Goal: Task Accomplishment & Management: Manage account settings

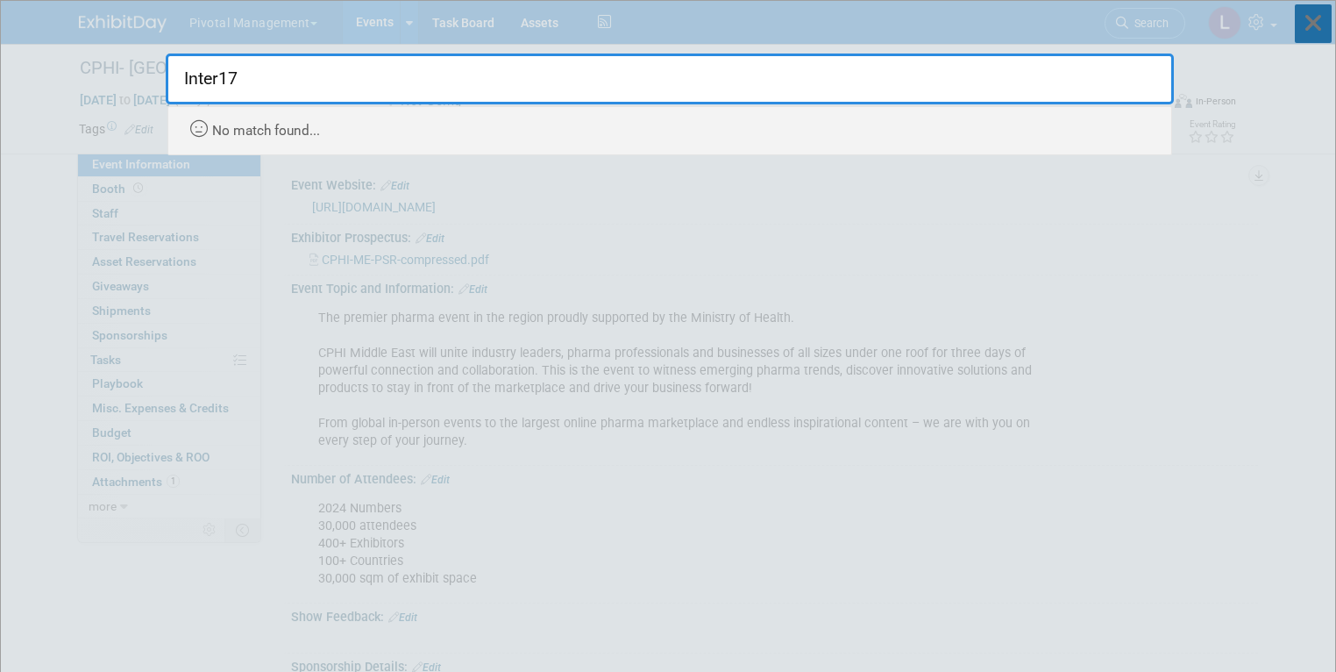
click at [1301, 24] on icon at bounding box center [1313, 23] width 37 height 39
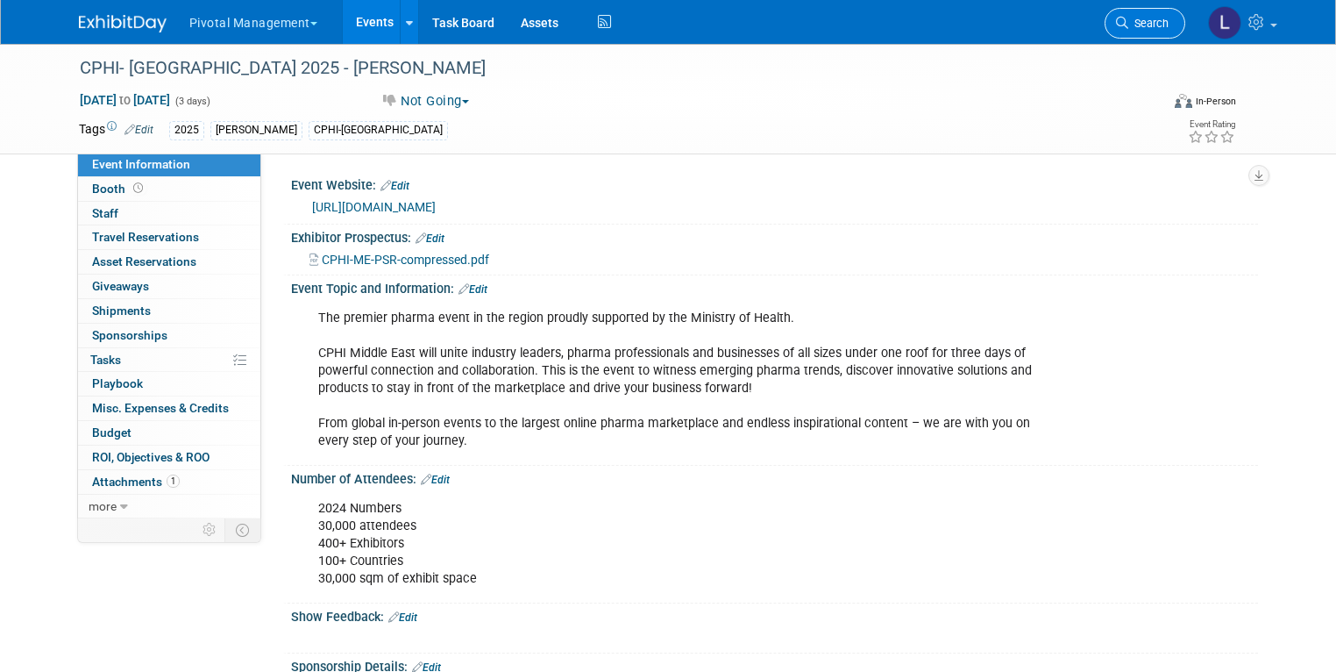
click at [1186, 19] on link "Search" at bounding box center [1145, 23] width 81 height 31
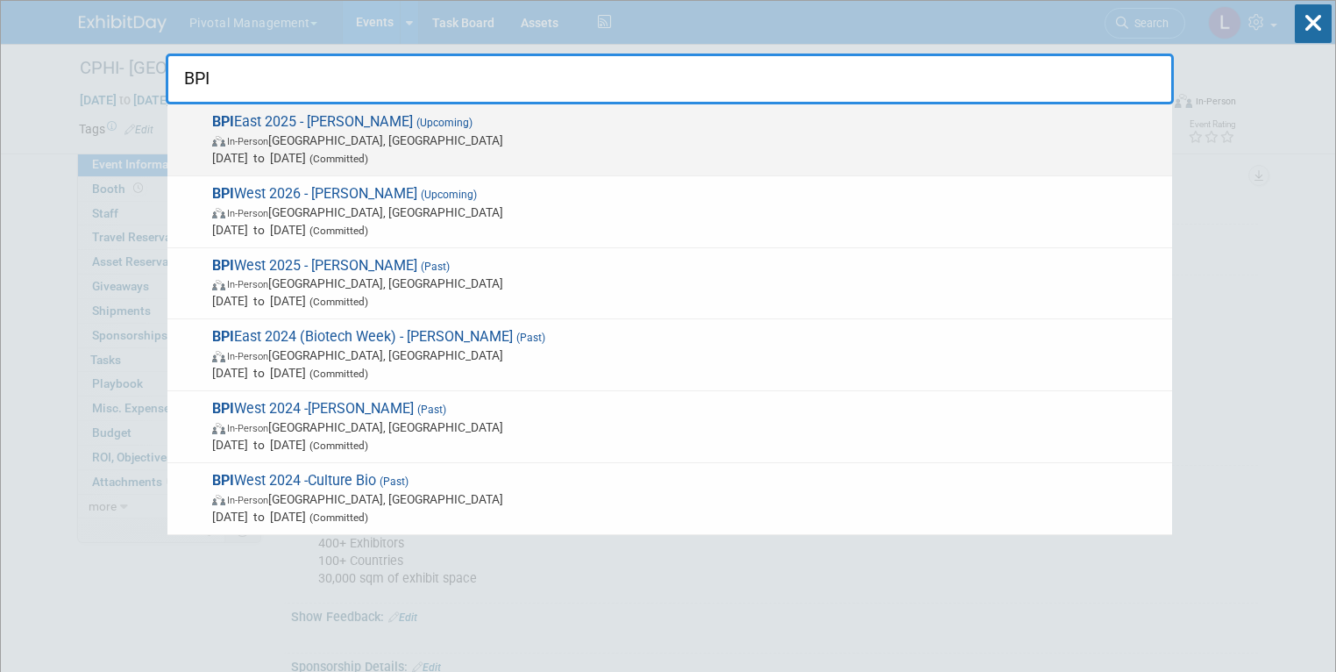
type input "BPI"
click at [310, 129] on span "BPI East 2025 - [PERSON_NAME] (Upcoming) In-Person [GEOGRAPHIC_DATA], [GEOGRAPH…" at bounding box center [685, 139] width 957 height 53
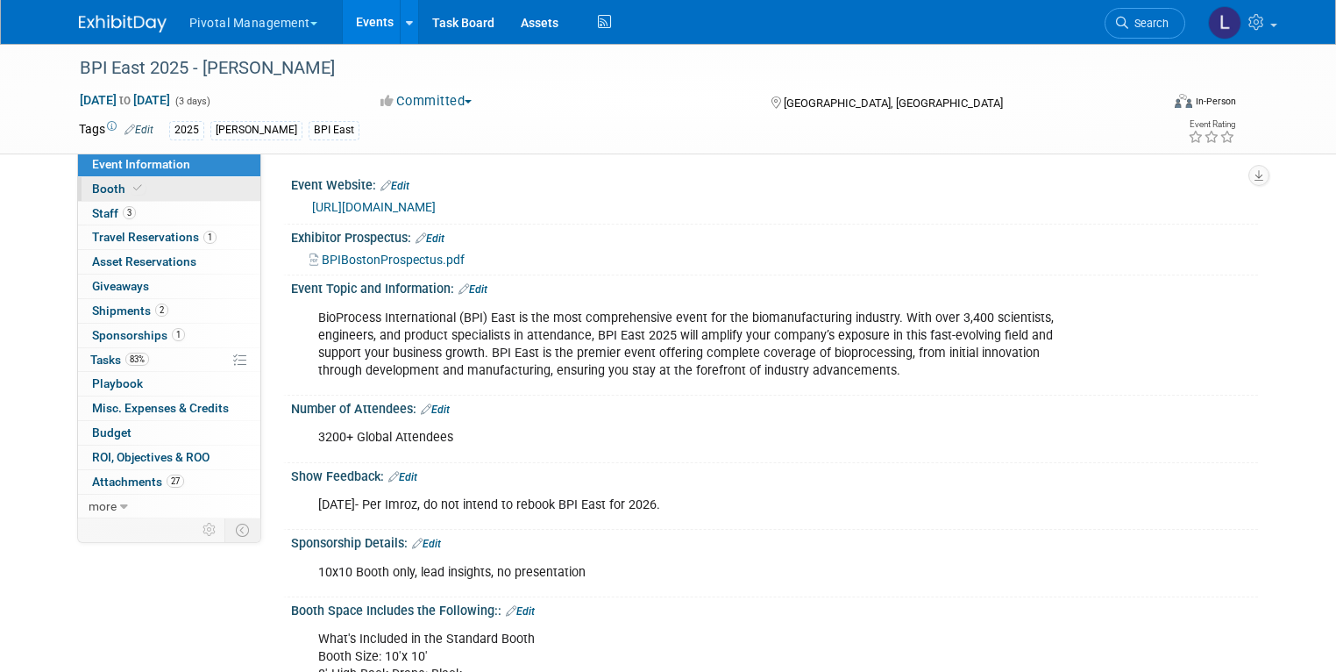
click at [134, 185] on link "Booth" at bounding box center [169, 189] width 182 height 24
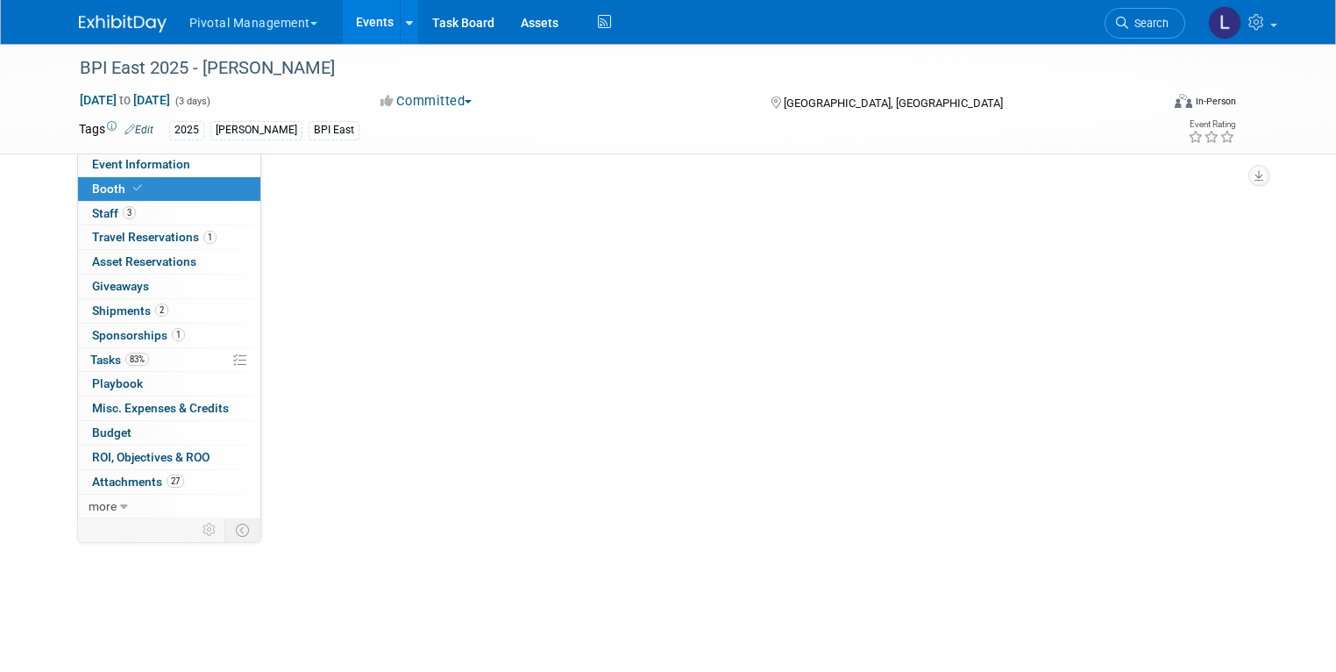
select select "Yes"
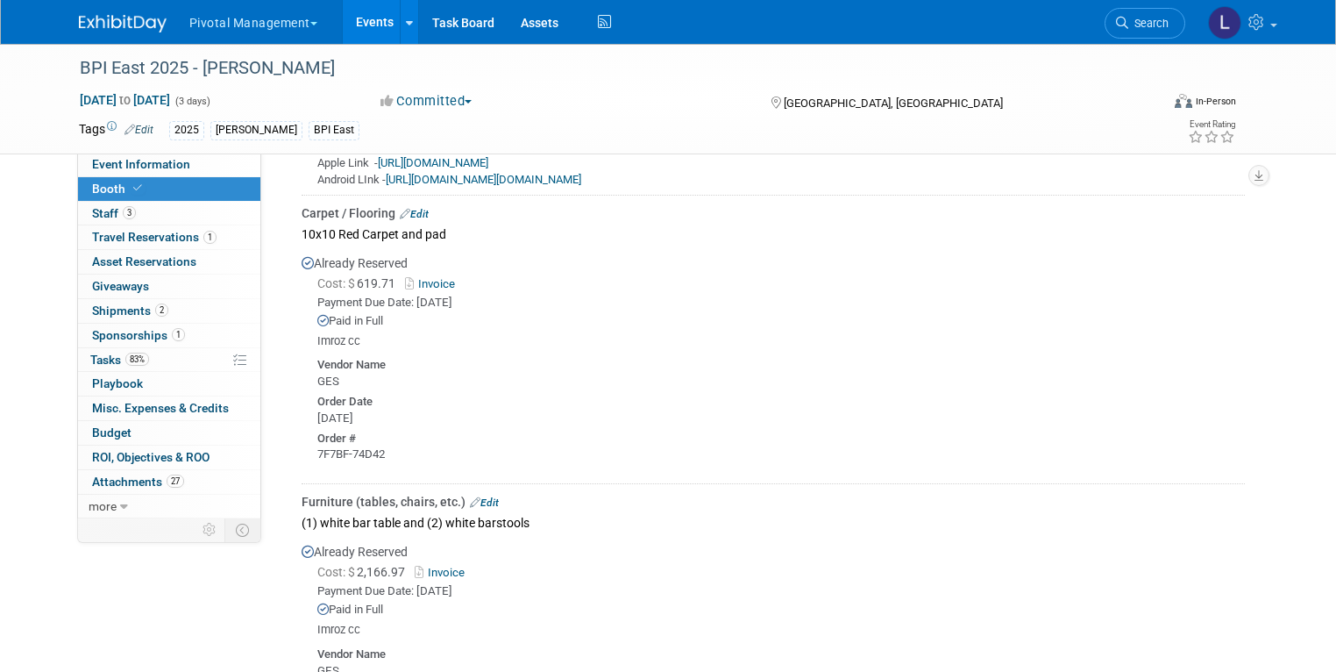
scroll to position [3368, 0]
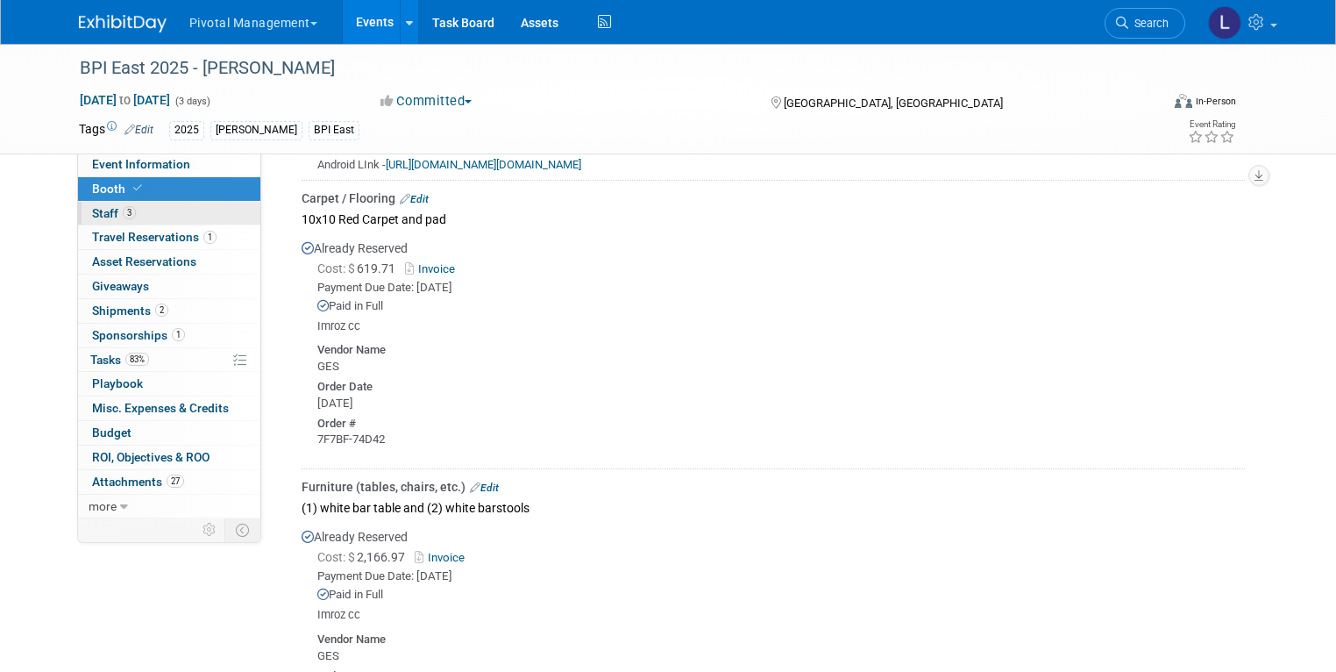
click at [102, 217] on span "Staff 3" at bounding box center [114, 213] width 44 height 14
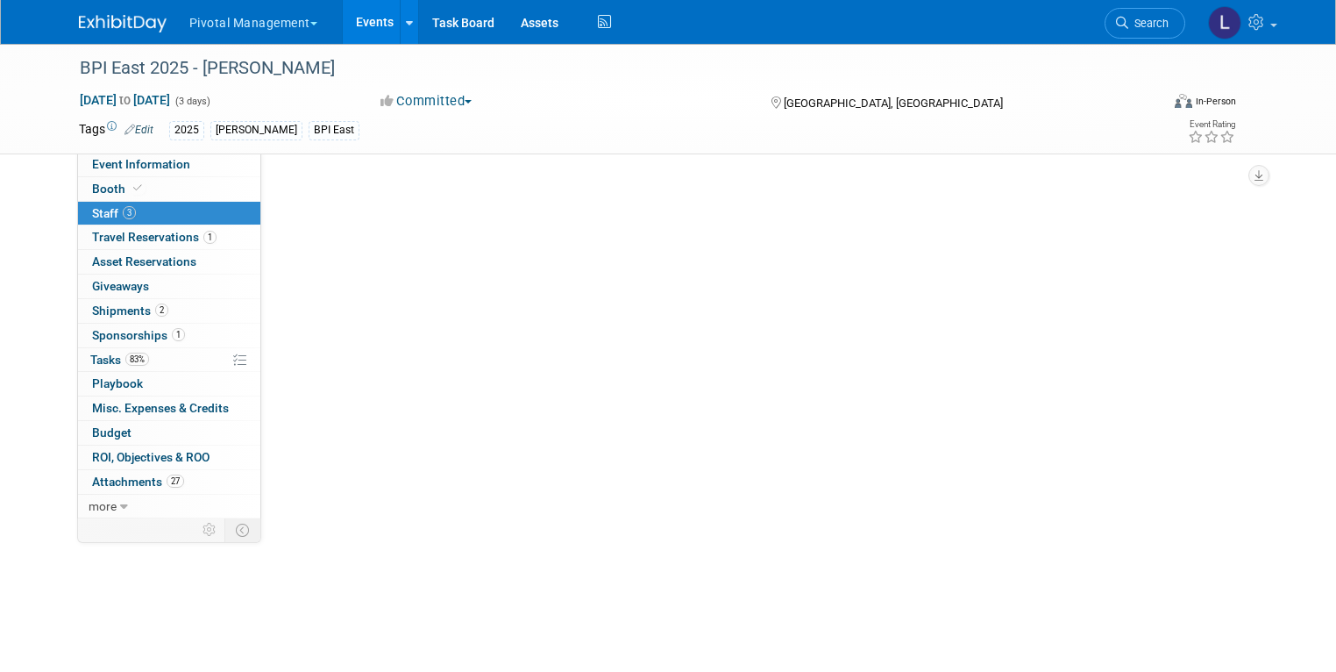
scroll to position [0, 0]
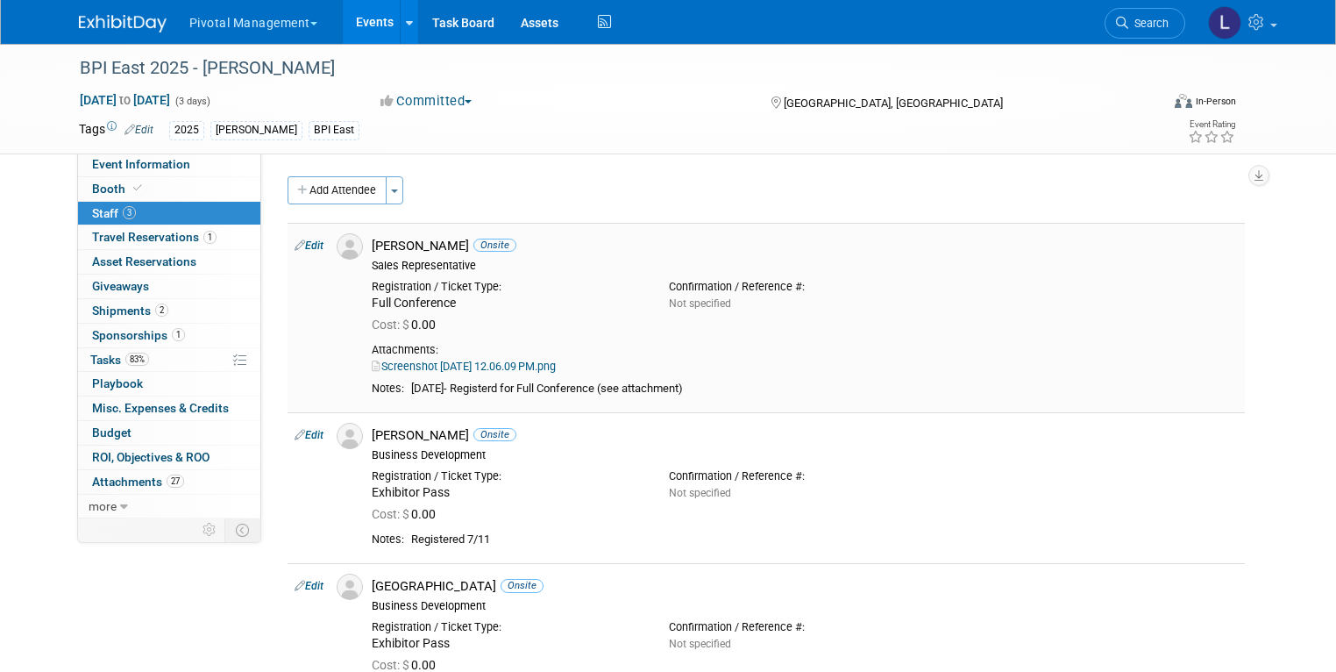
click at [302, 241] on link "Edit" at bounding box center [309, 245] width 29 height 12
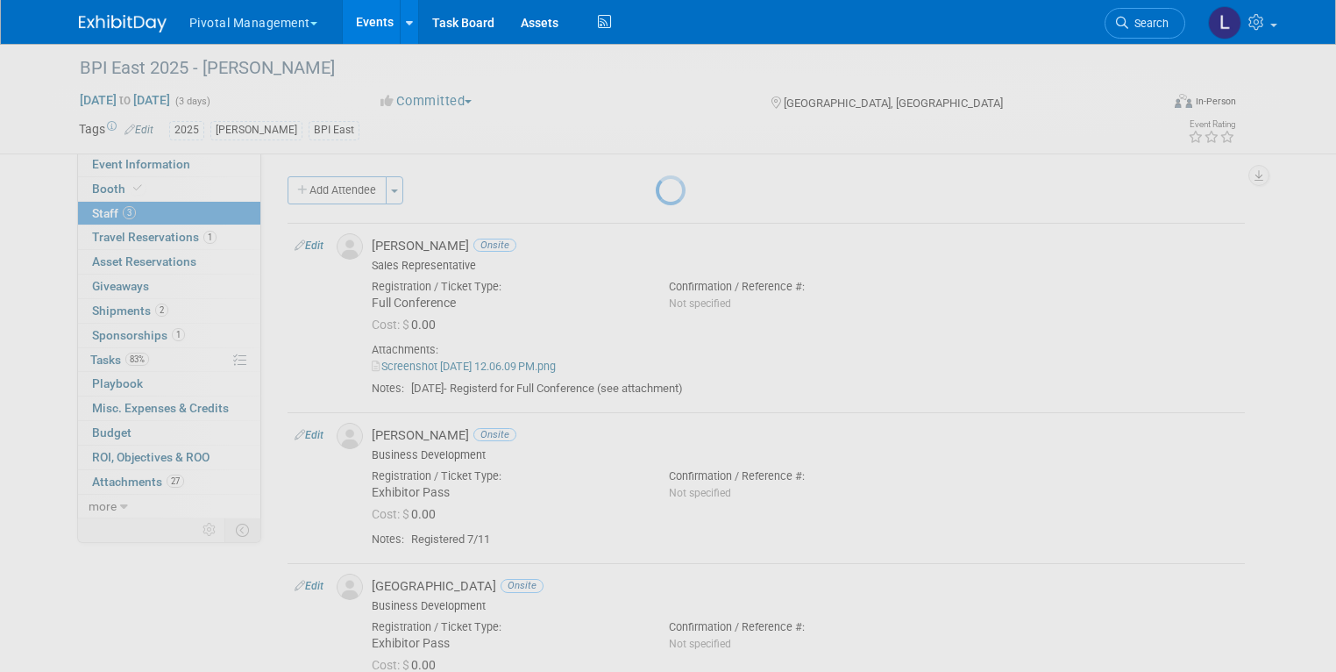
select select "d6e358e3-7f0e-4c53-b385-374a63bc50ae"
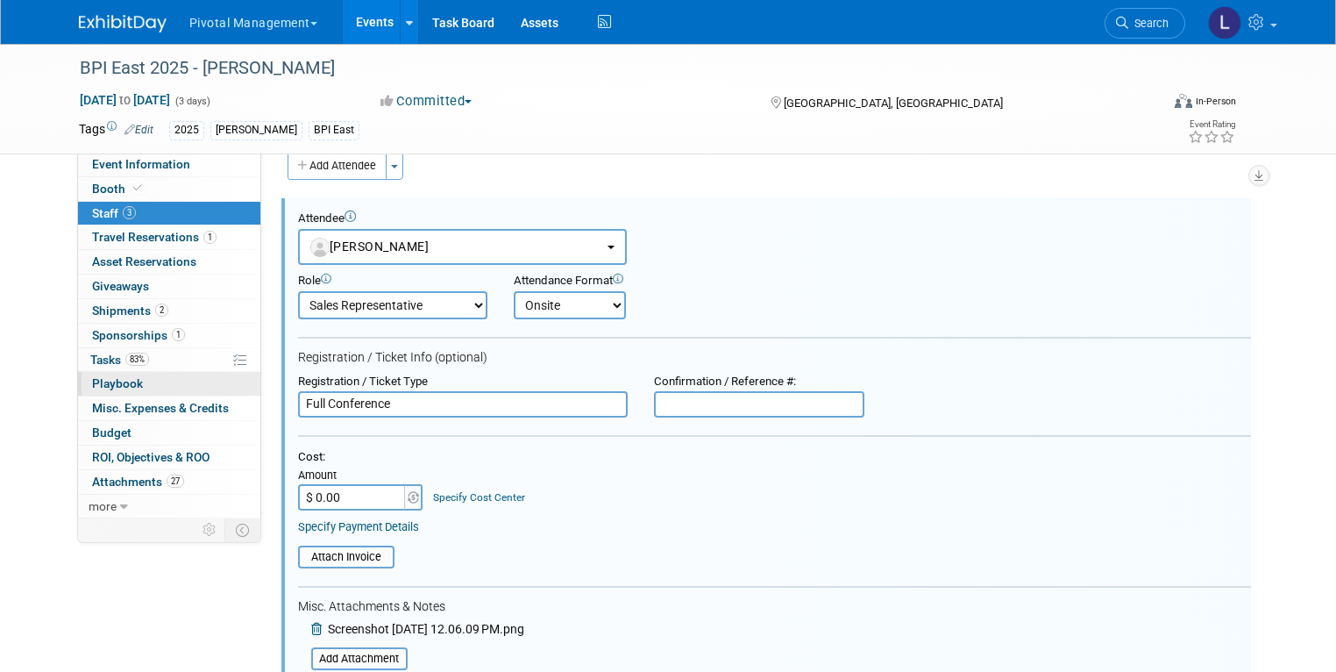
drag, startPoint x: 425, startPoint y: 410, endPoint x: 211, endPoint y: 390, distance: 214.8
click at [211, 390] on div "Event Information Event Info Booth Booth 3 Staff 3 Staff 1 Travel Reservations …" at bounding box center [669, 629] width 1206 height 1220
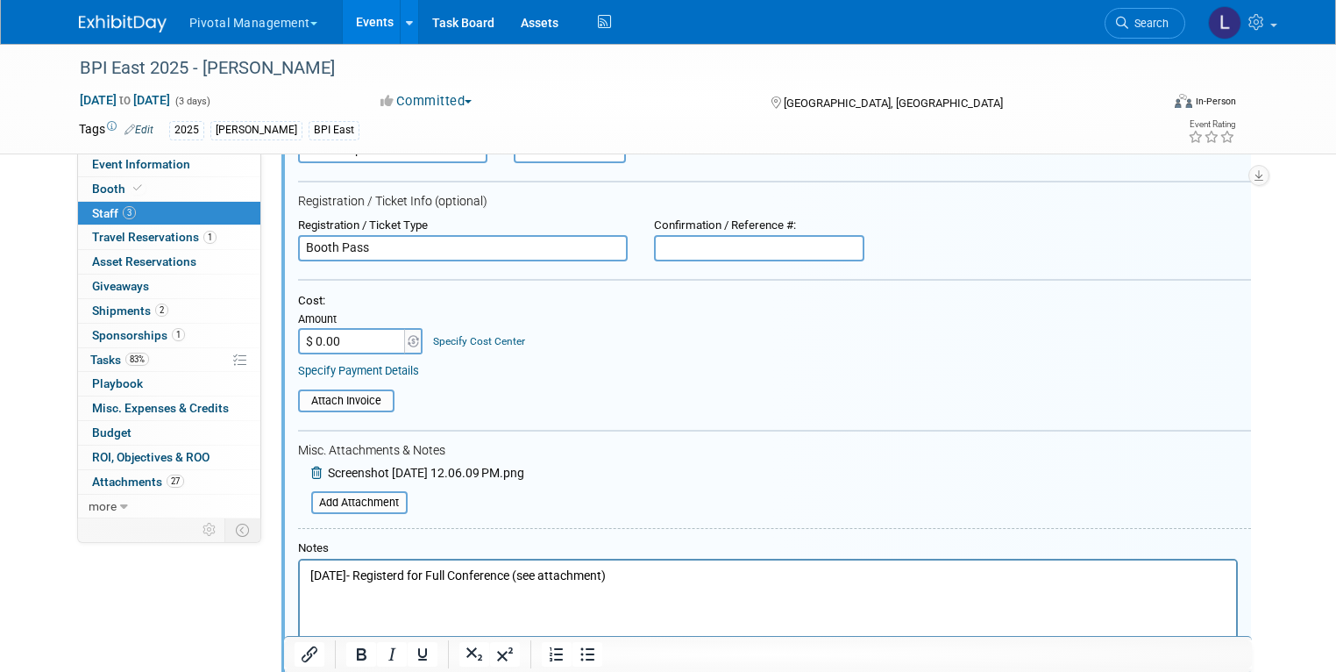
scroll to position [191, 0]
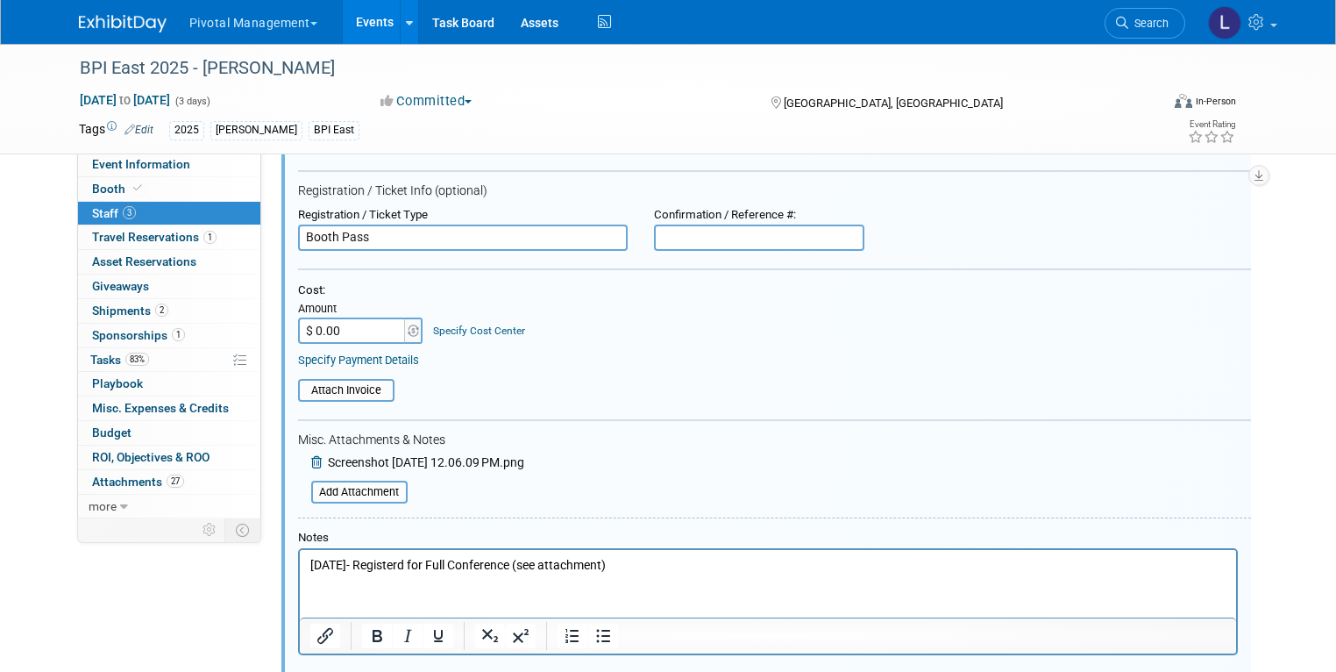
type input "Booth Pass"
click at [311, 458] on icon at bounding box center [318, 462] width 14 height 12
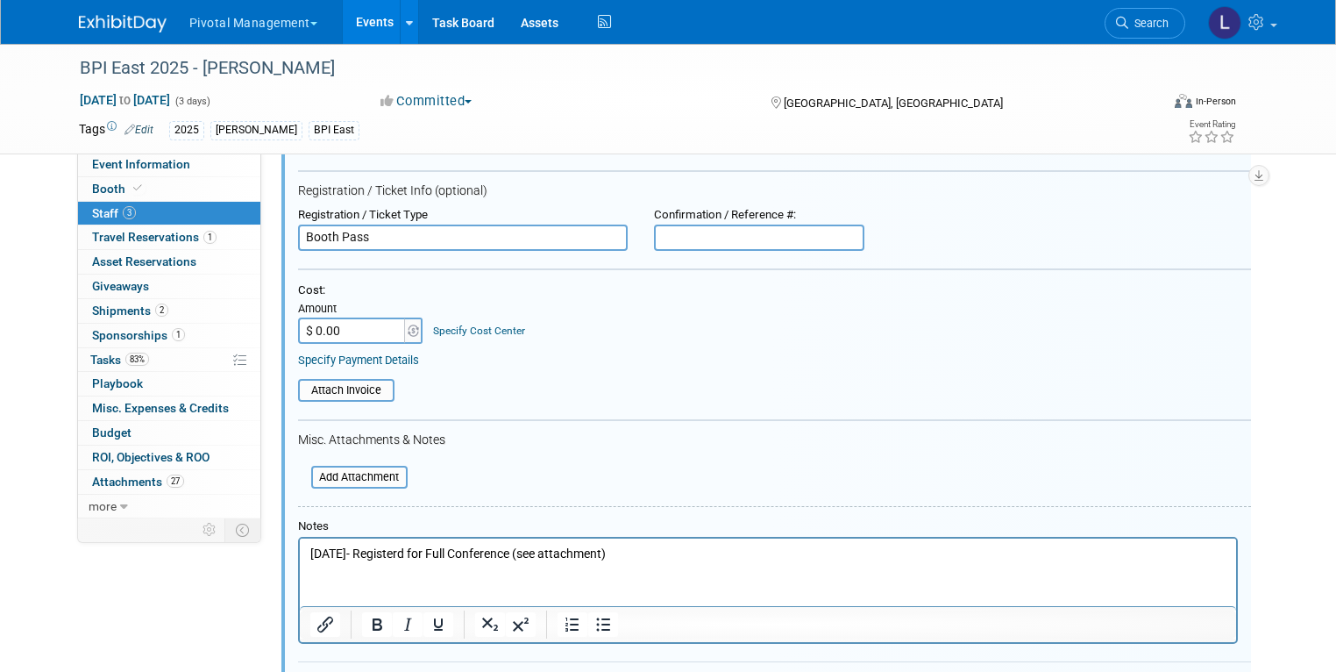
click at [644, 551] on p "8/20/25- Registerd for Full Conference (see attachment)" at bounding box center [768, 554] width 916 height 18
drag, startPoint x: 414, startPoint y: 551, endPoint x: 724, endPoint y: 566, distance: 310.8
click at [724, 563] on html "8/20/25- Registerd for Full Conference (see attachment)" at bounding box center [767, 550] width 937 height 25
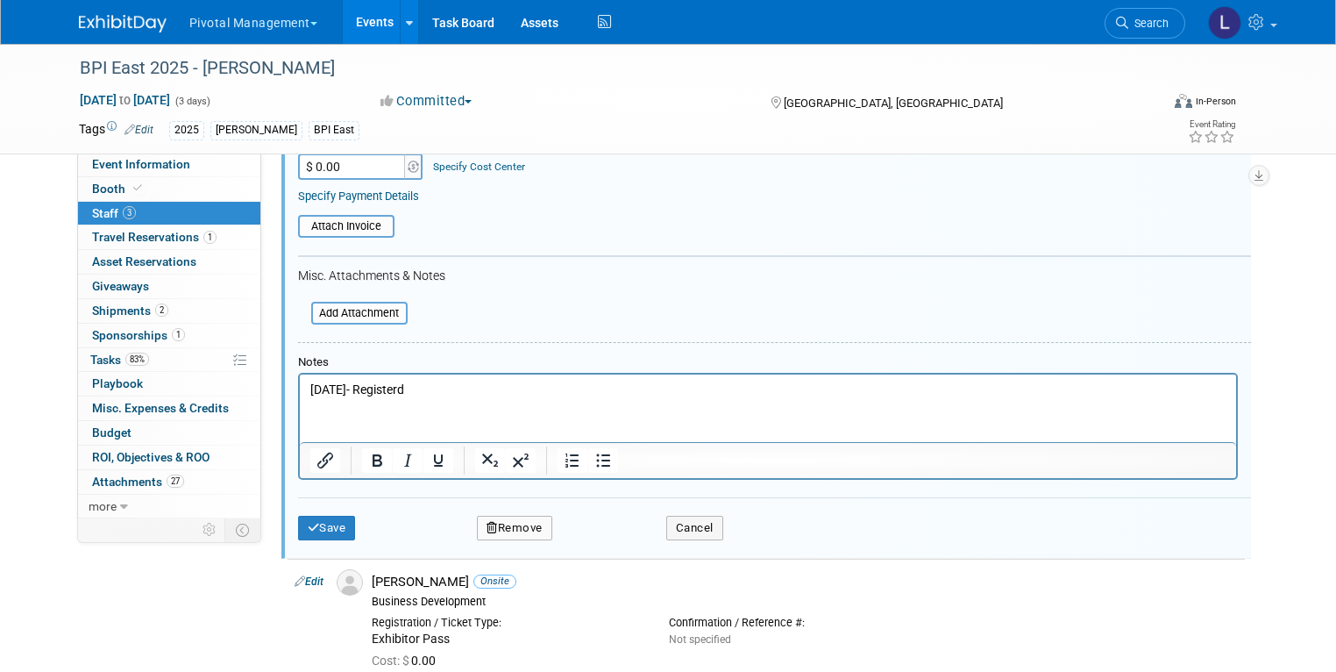
scroll to position [372, 0]
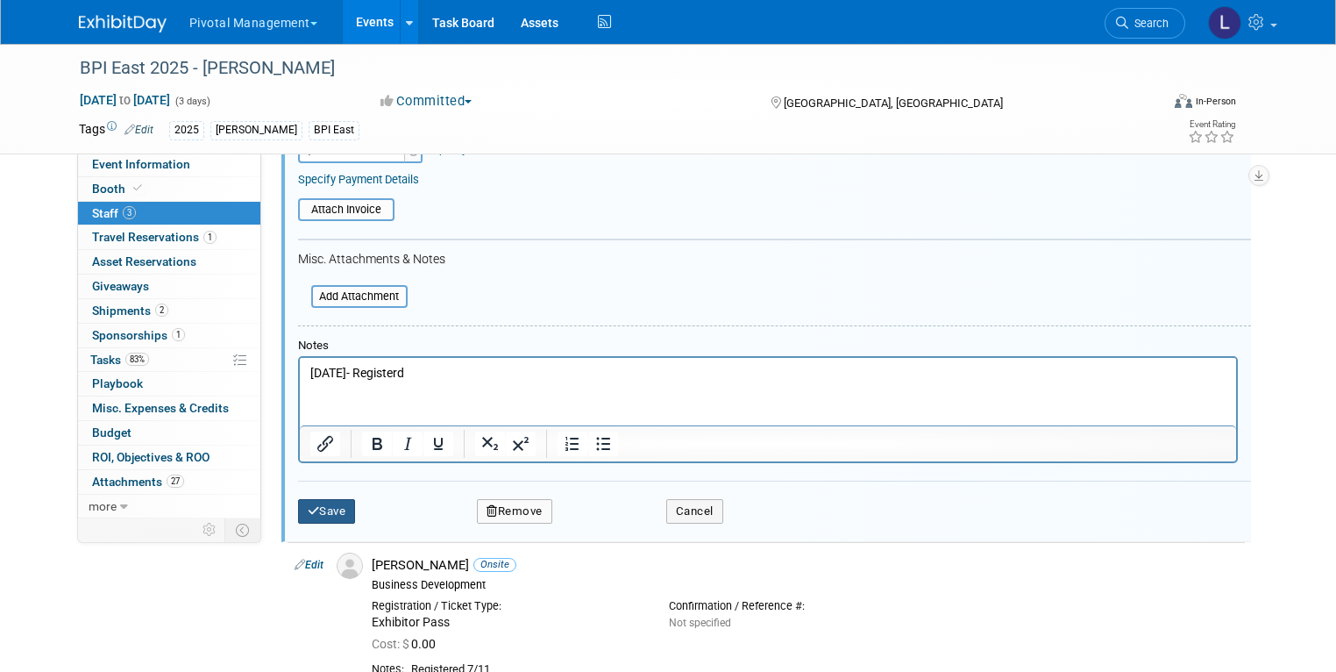
click at [324, 509] on button "Save" at bounding box center [327, 511] width 58 height 25
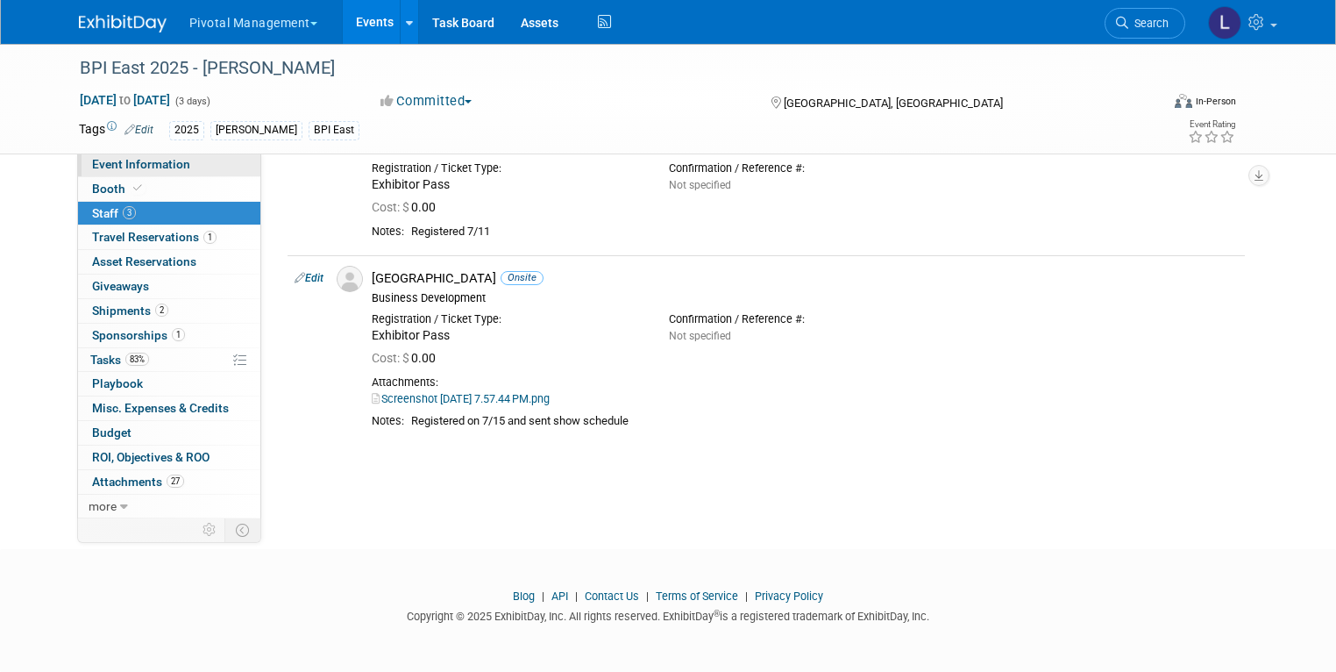
scroll to position [269, 0]
click at [155, 161] on span "Event Information" at bounding box center [141, 164] width 98 height 14
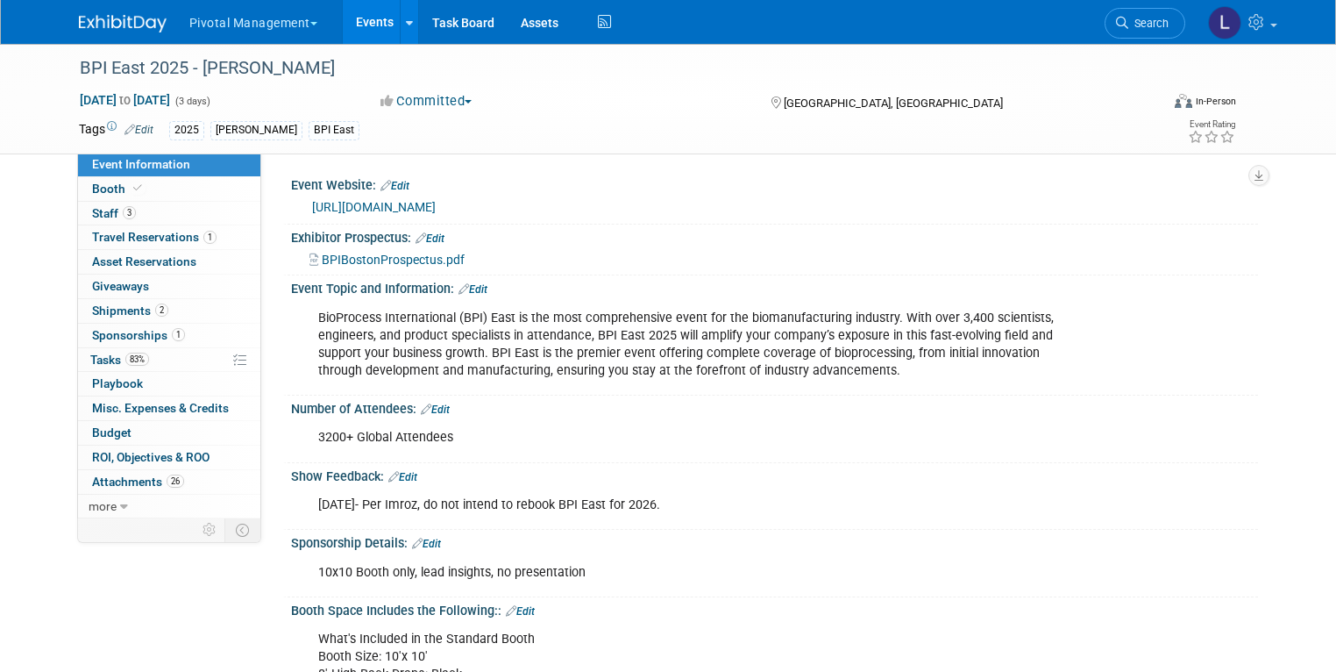
click at [1336, 62] on html "Pivotal Management Choose Workspace: Pivotal Management Watchmaker Genomics Eve…" at bounding box center [668, 336] width 1336 height 672
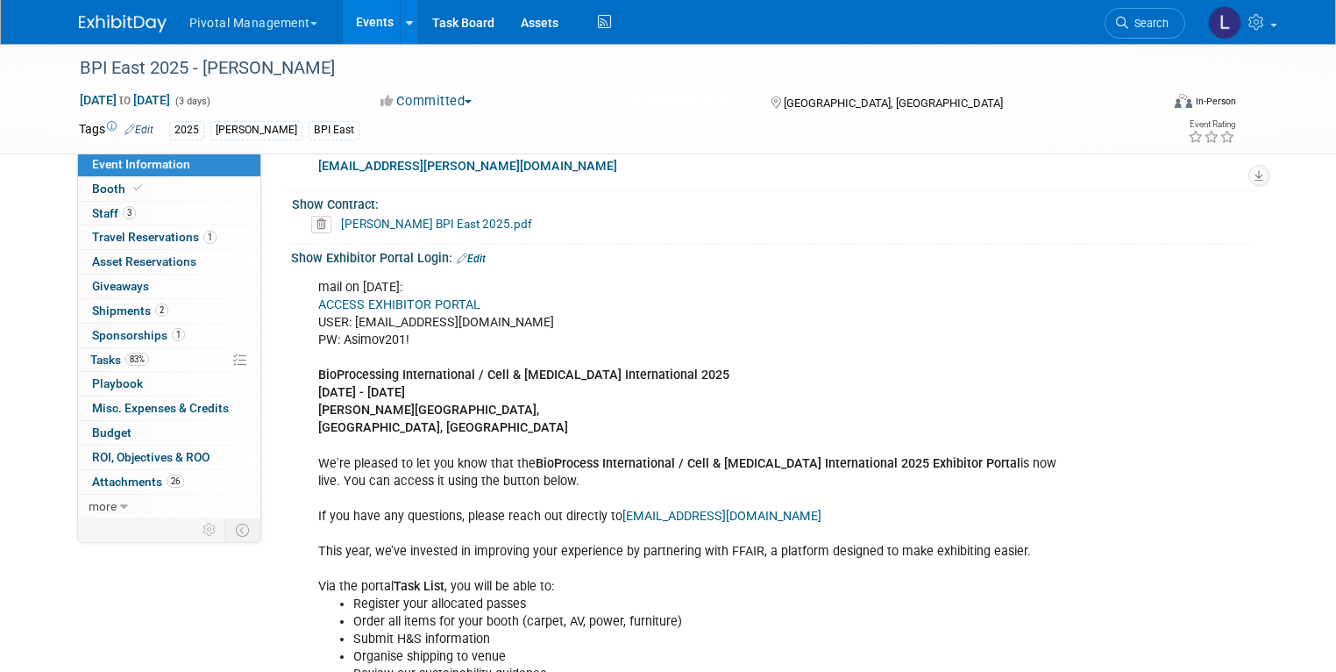
scroll to position [1129, 0]
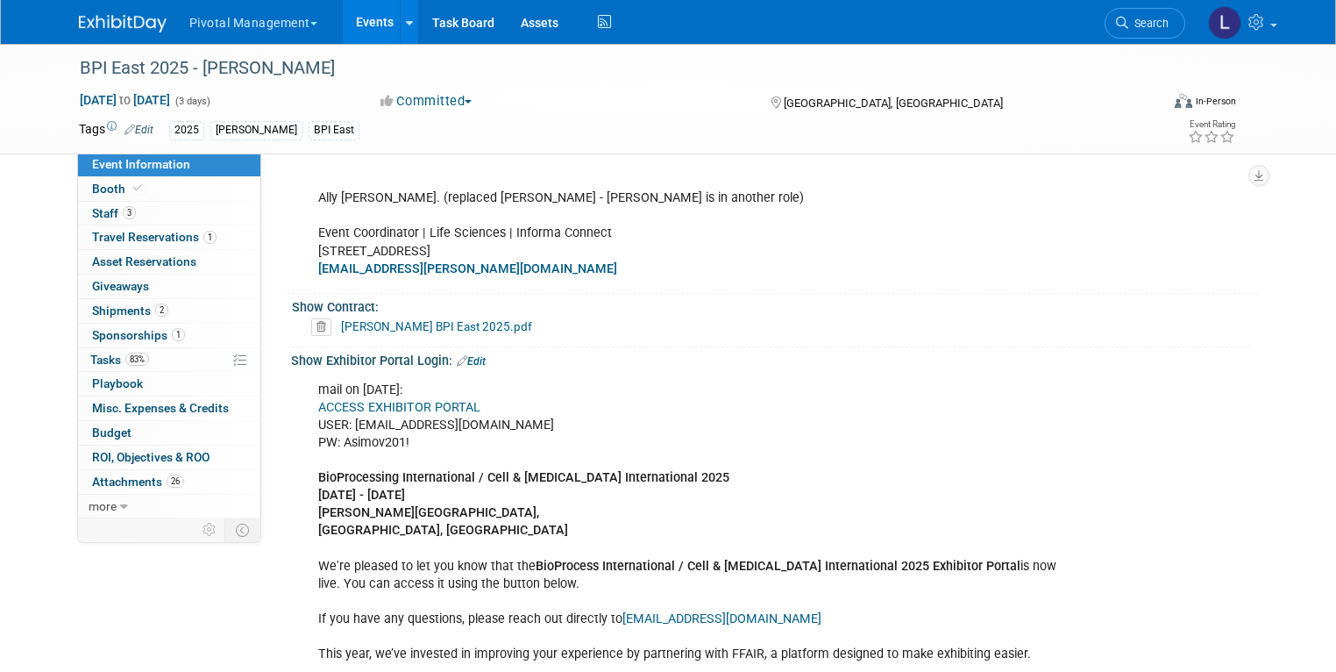
click at [381, 400] on link "ACCESS EXHIBITOR PORTAL" at bounding box center [399, 407] width 162 height 15
